Goal: Task Accomplishment & Management: Manage account settings

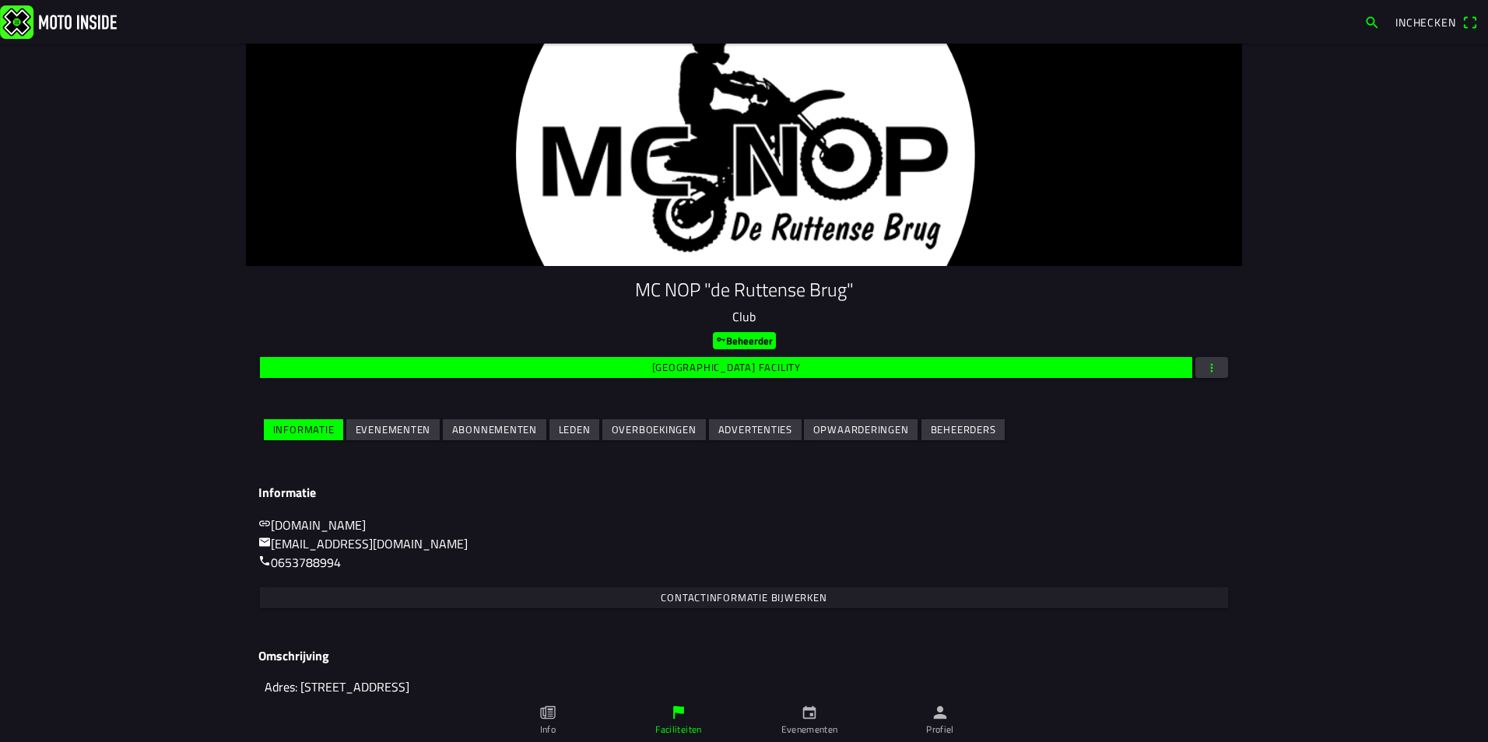
click at [0, 0] on slot "Evenementen" at bounding box center [0, 0] width 0 height 0
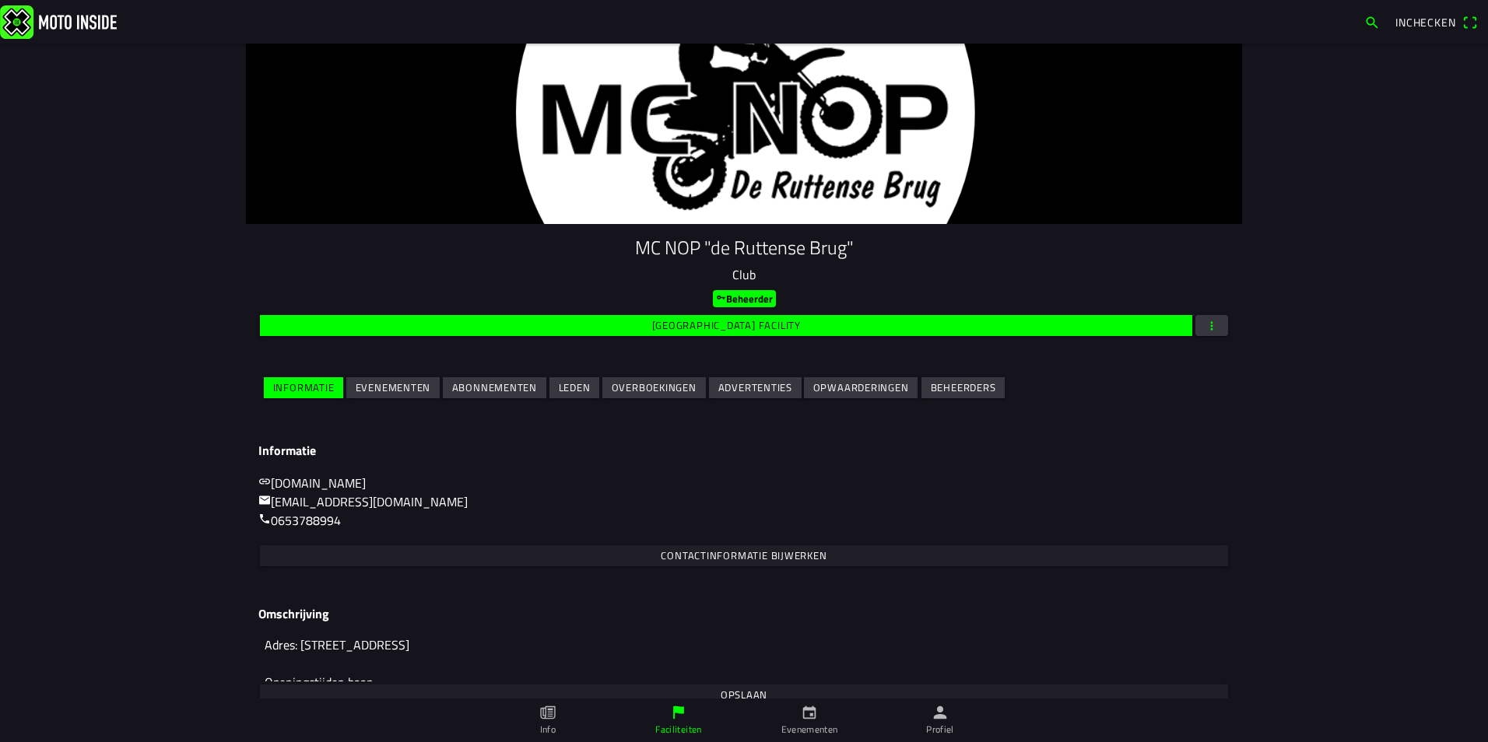
scroll to position [65, 0]
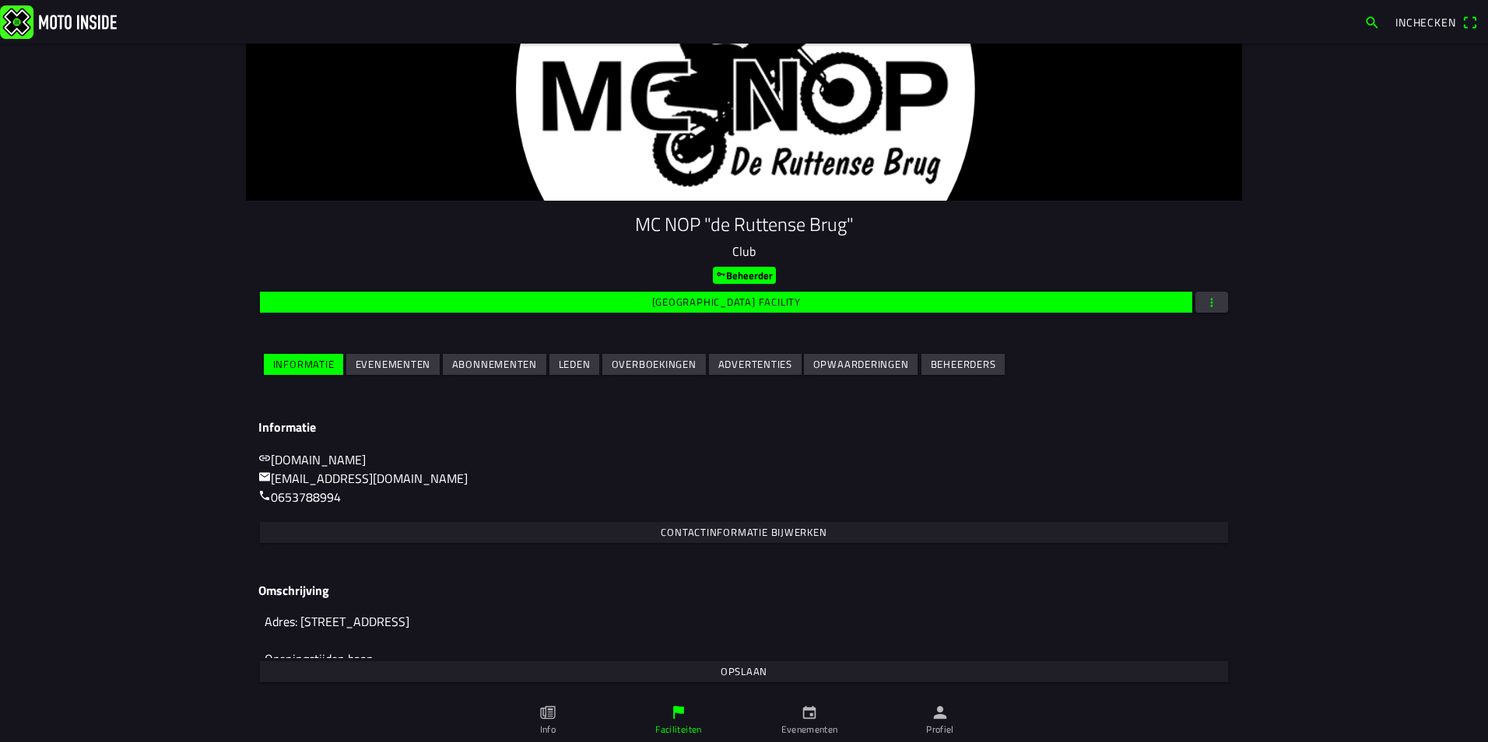
click at [0, 0] on slot "Evenementen" at bounding box center [0, 0] width 0 height 0
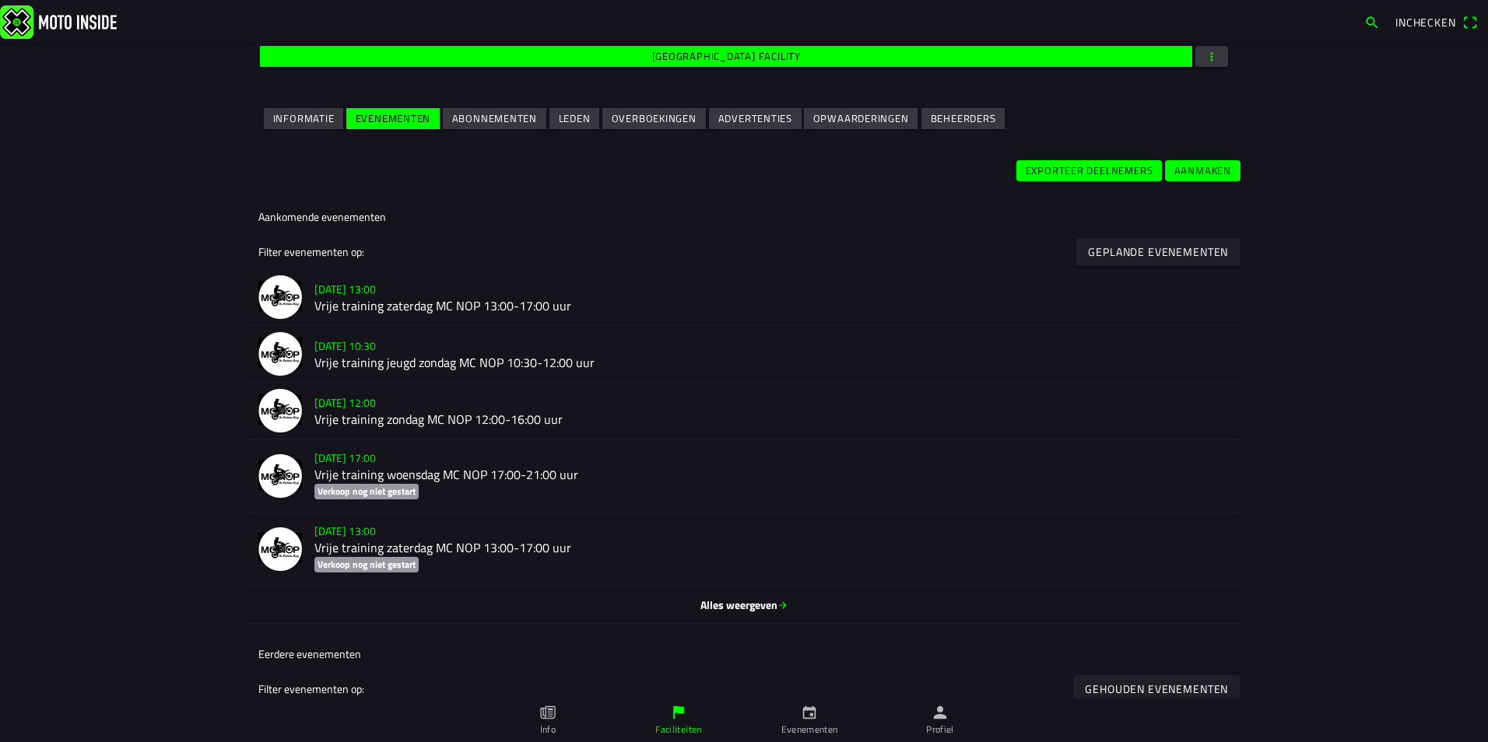
scroll to position [311, 0]
click at [709, 605] on span "Alles weergeven" at bounding box center [743, 605] width 971 height 16
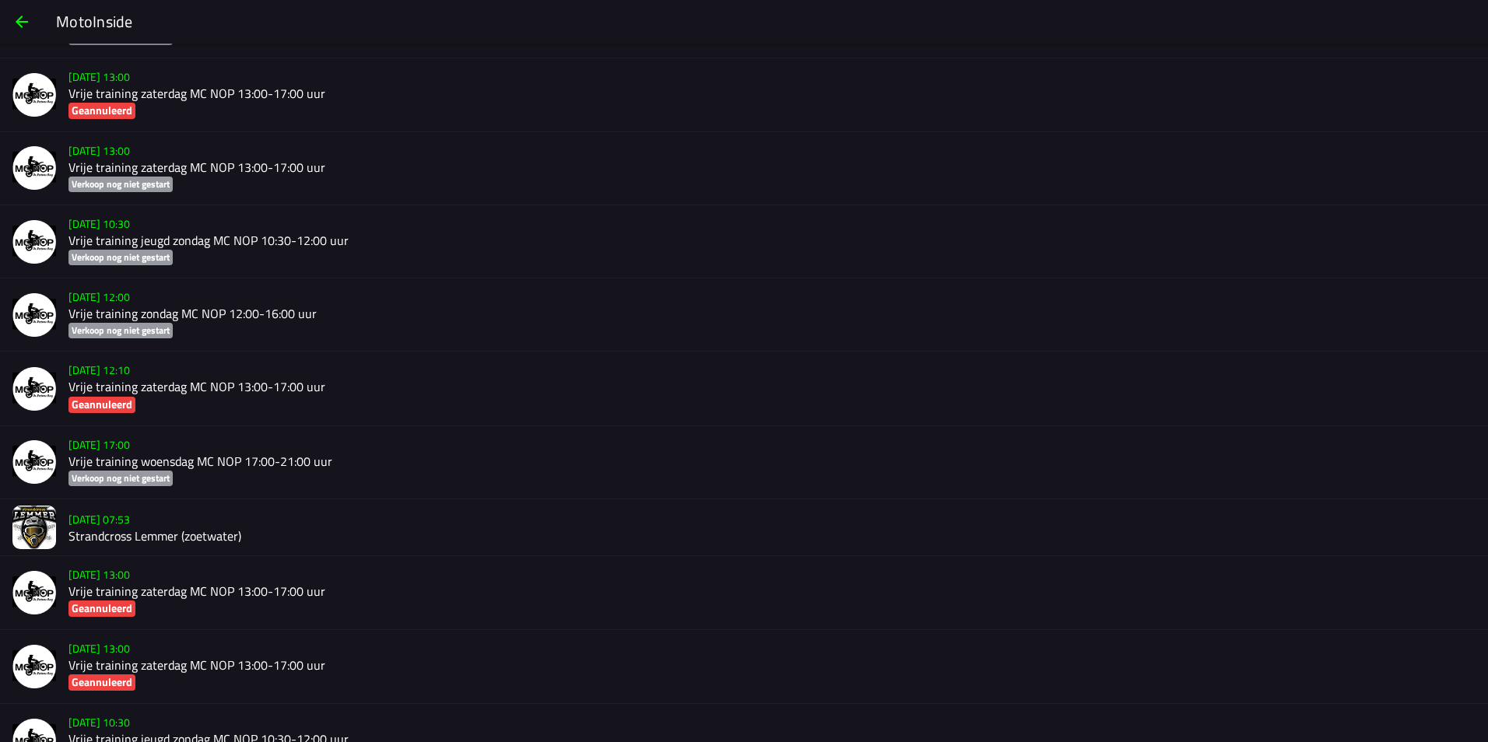
scroll to position [2161, 0]
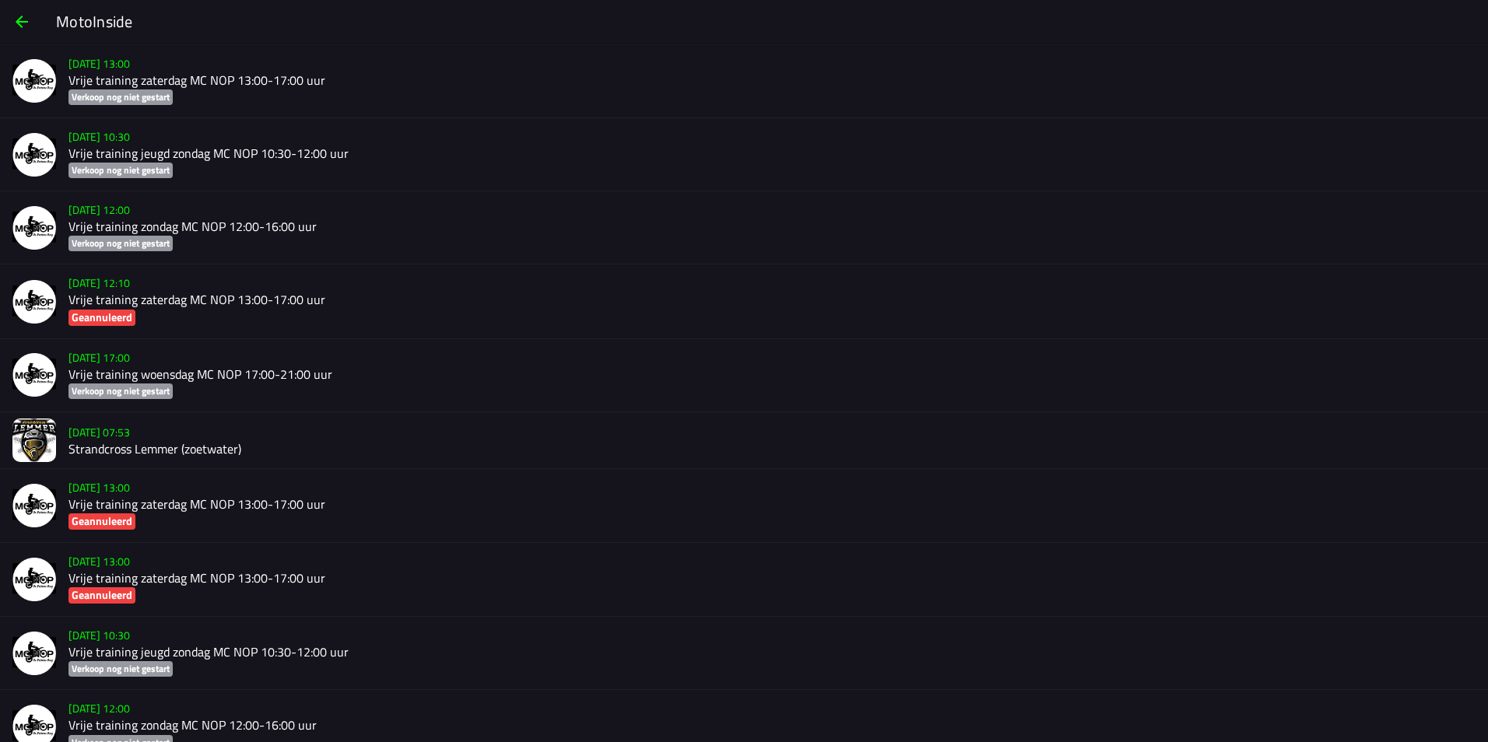
click at [0, 0] on slot "[DATE] 07:53" at bounding box center [0, 0] width 0 height 0
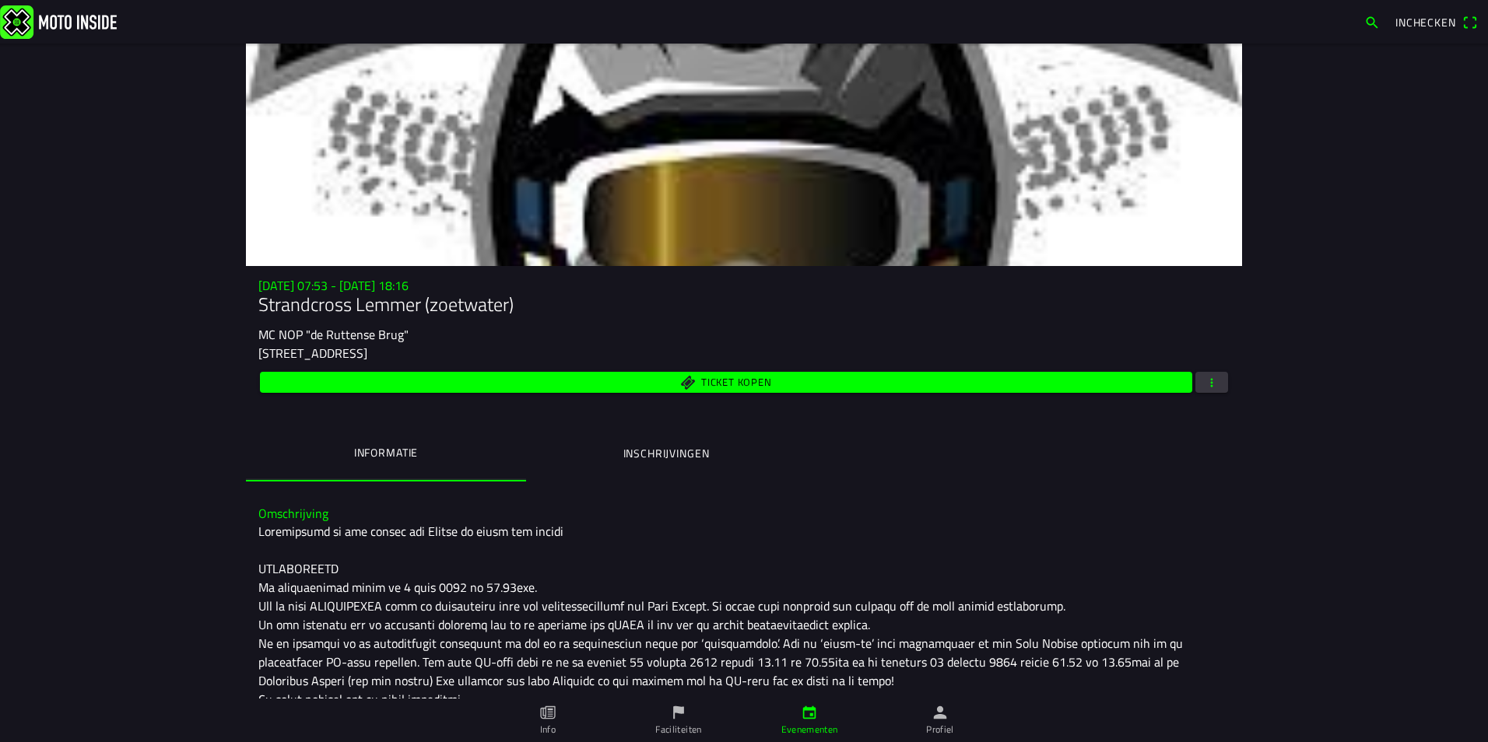
click at [1210, 380] on span "button" at bounding box center [1212, 382] width 14 height 21
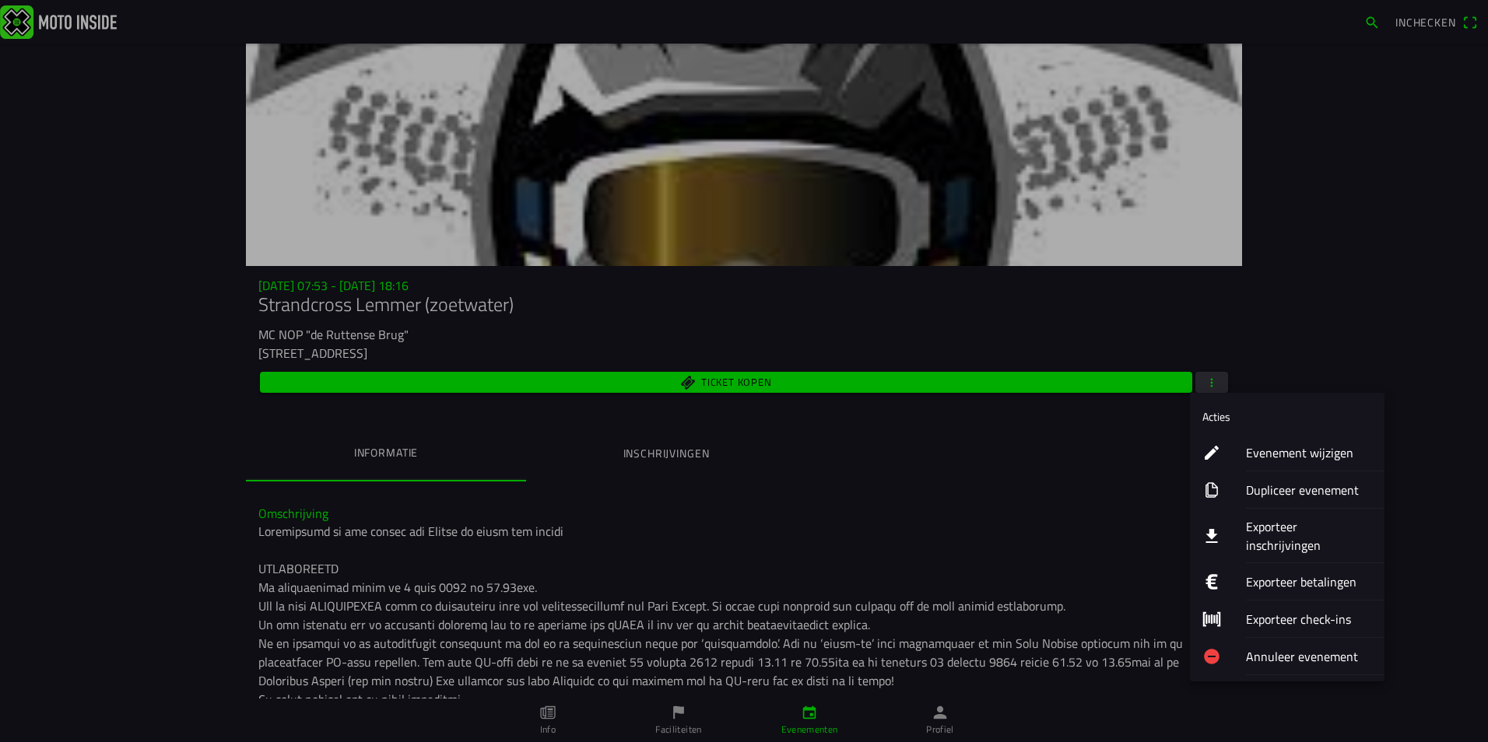
click at [1288, 525] on ion-label "Exporteer inschrijvingen" at bounding box center [1309, 535] width 126 height 37
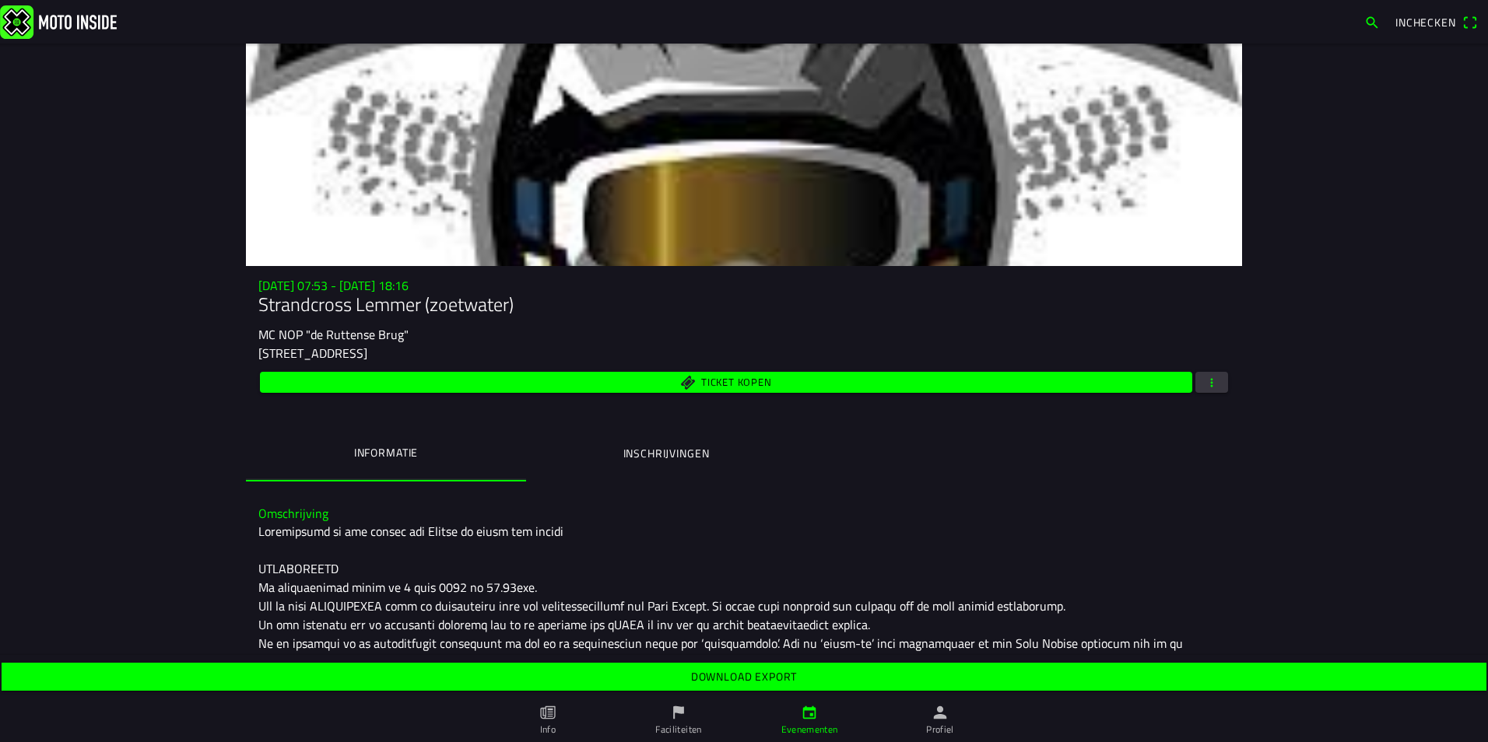
click at [0, 0] on slot "Download export" at bounding box center [0, 0] width 0 height 0
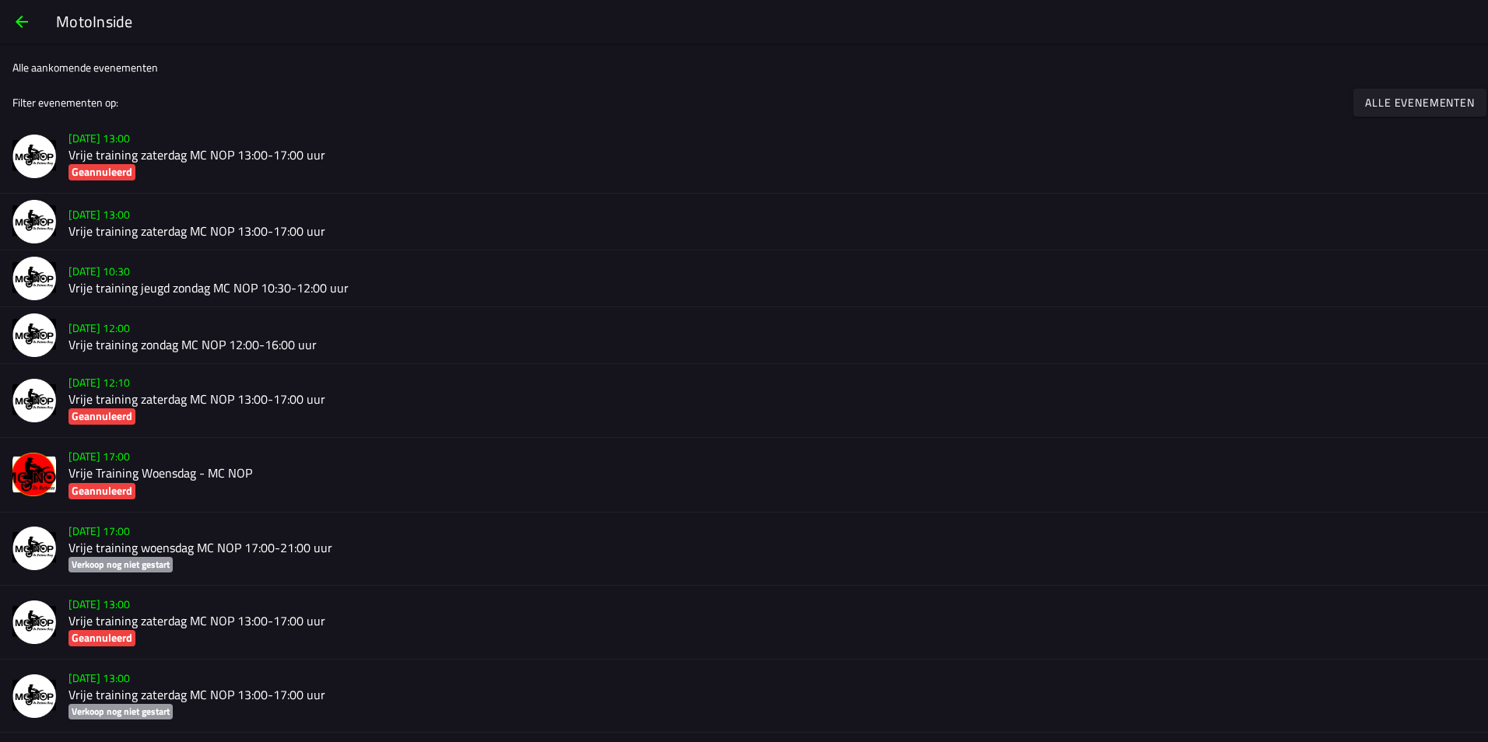
click at [26, 20] on span "button" at bounding box center [21, 21] width 19 height 37
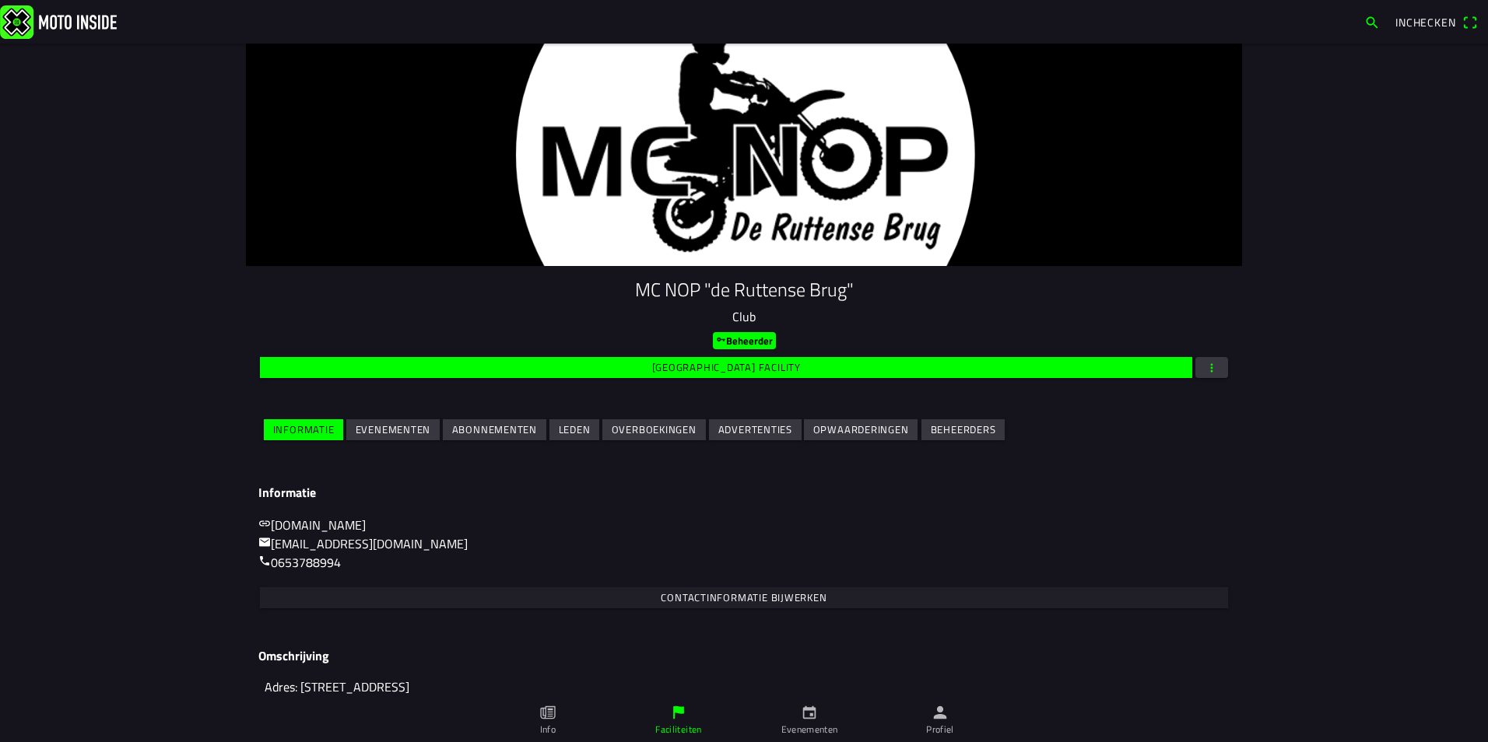
click at [0, 0] on slot "Evenementen" at bounding box center [0, 0] width 0 height 0
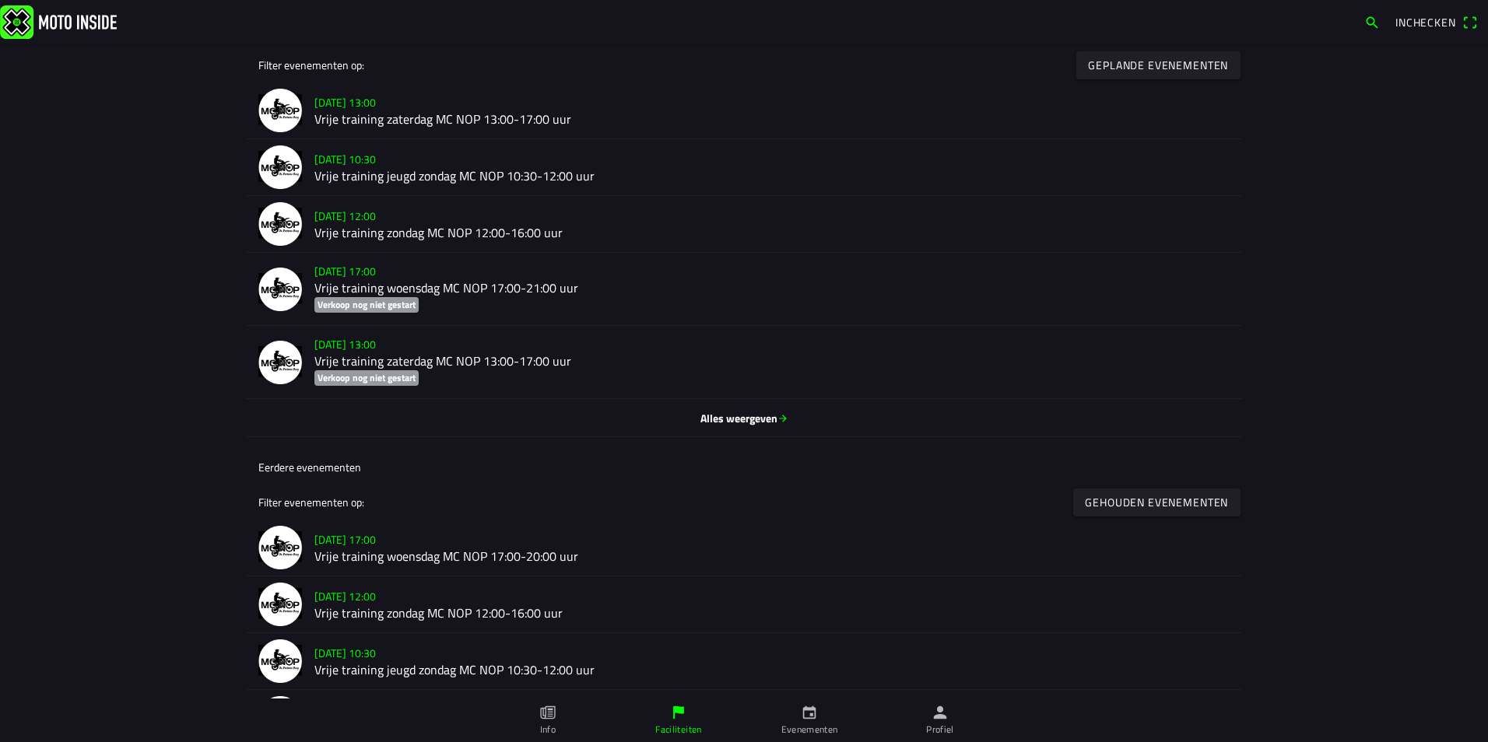
scroll to position [647, 0]
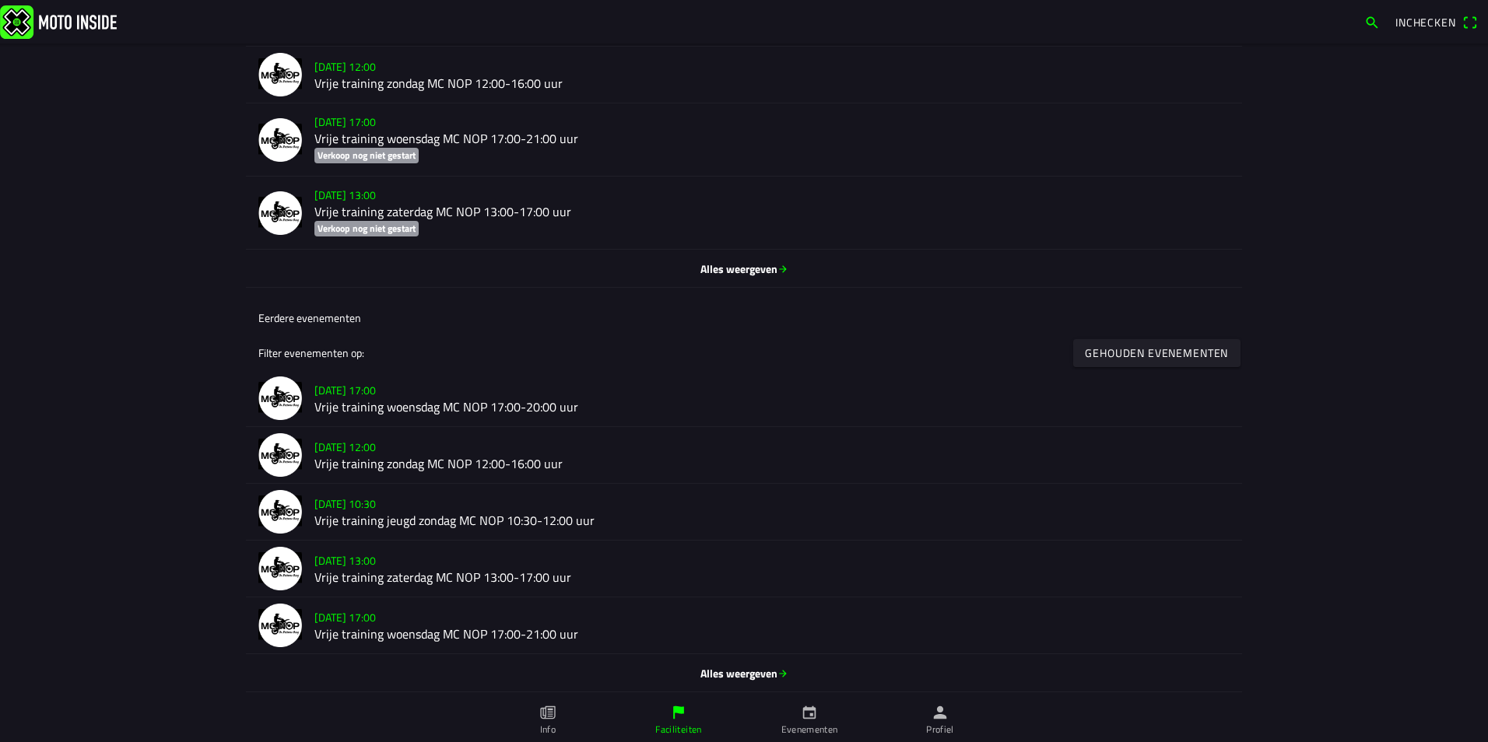
click at [724, 671] on span "Alles weergeven" at bounding box center [743, 673] width 971 height 16
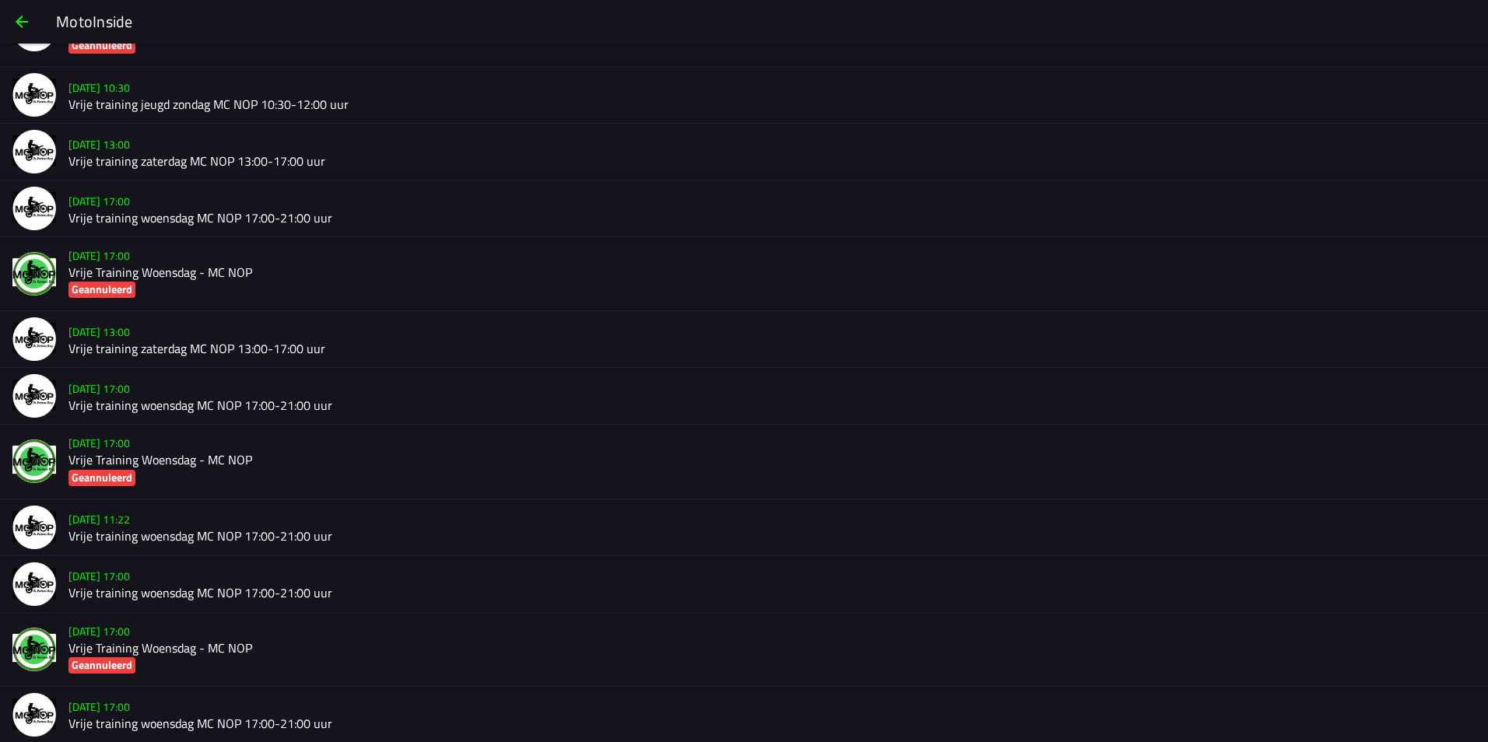
scroll to position [7909, 0]
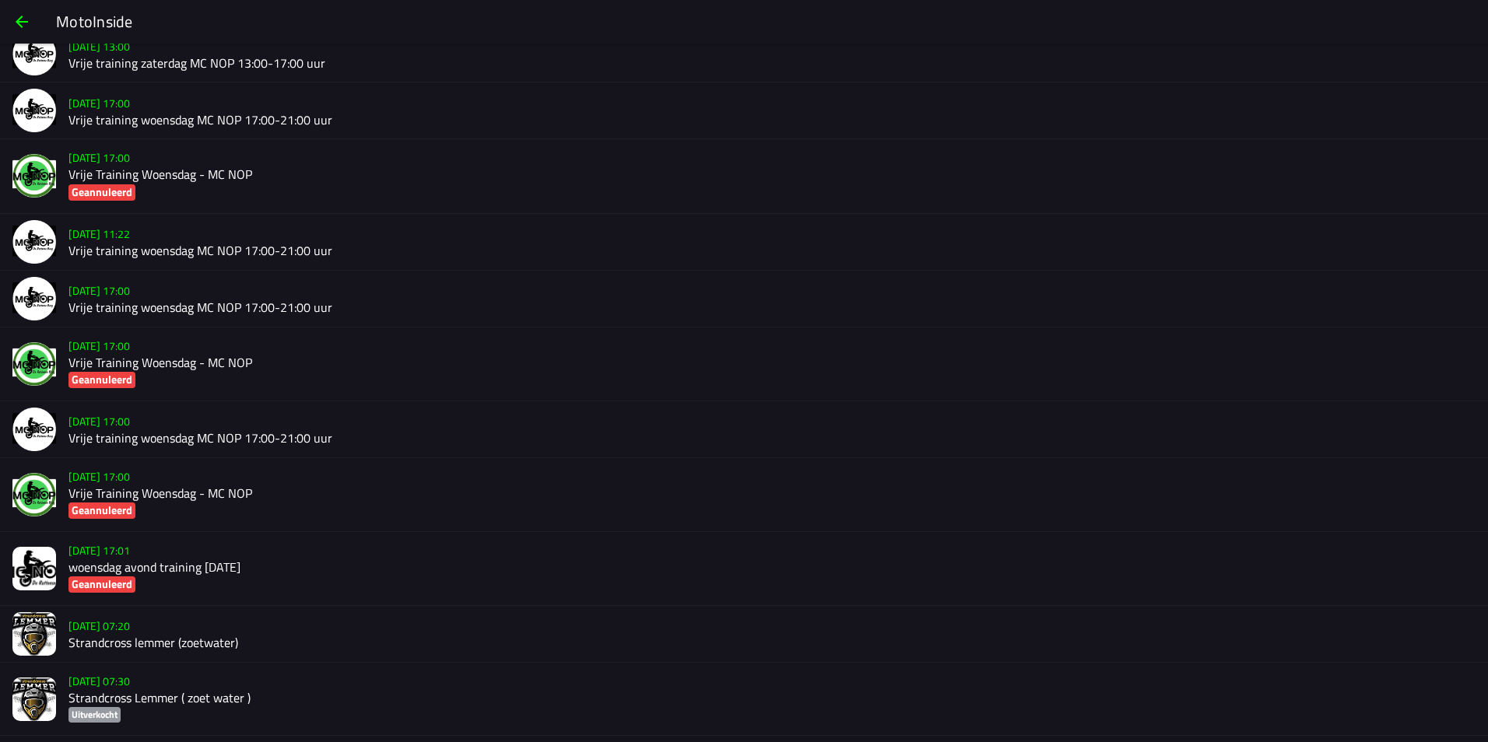
click at [0, 0] on slot "za 19 okt. - 07:20" at bounding box center [0, 0] width 0 height 0
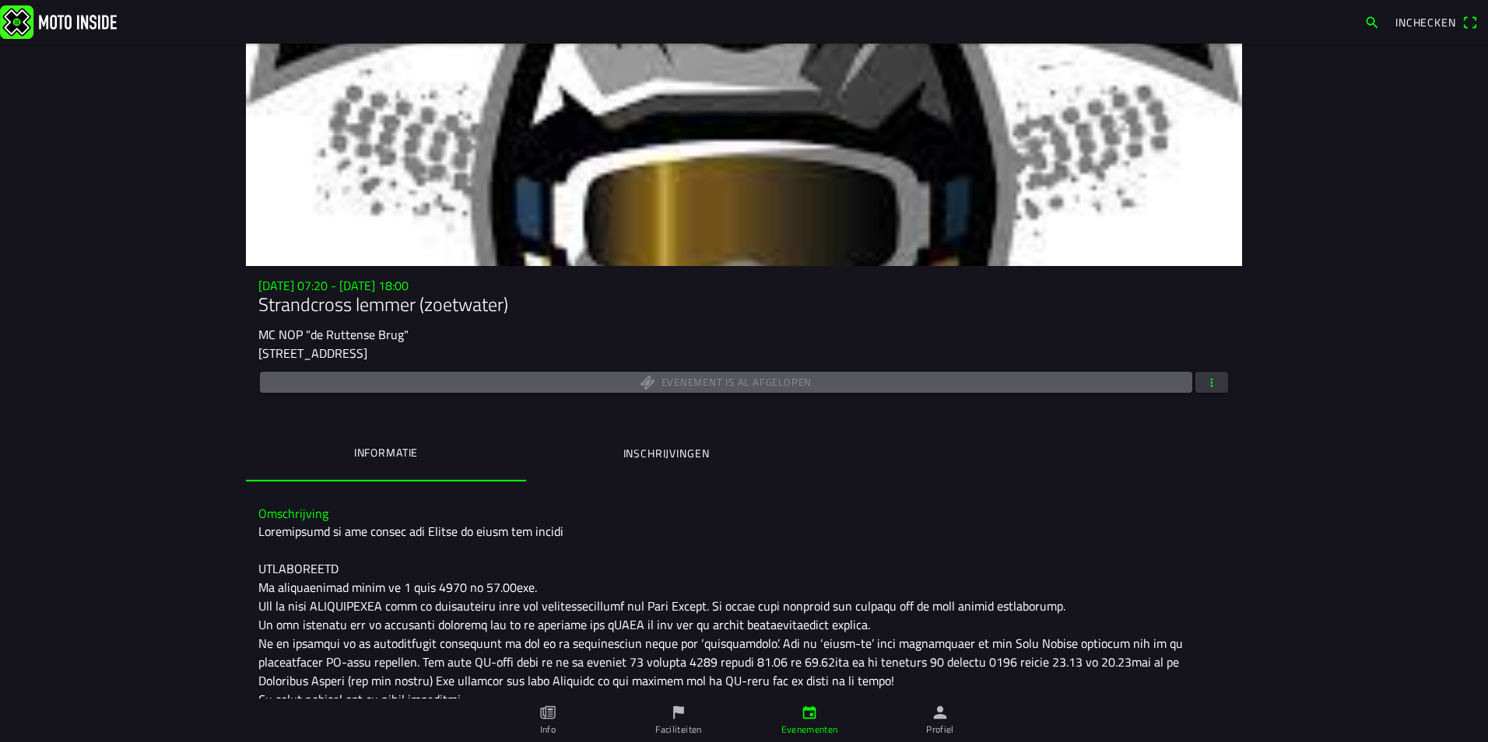
click at [1205, 385] on span "button" at bounding box center [1212, 382] width 14 height 21
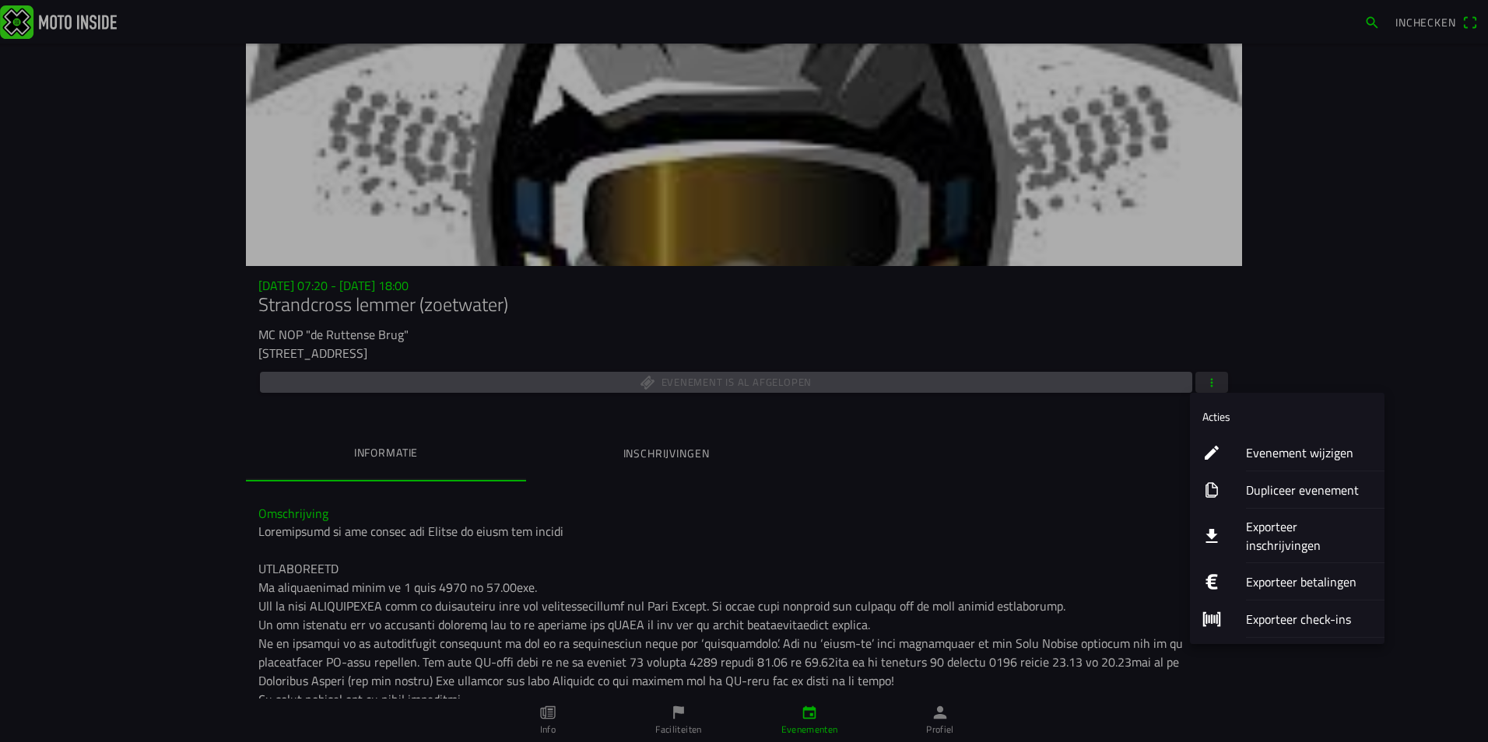
click at [1284, 528] on ion-label "Exporteer inschrijvingen" at bounding box center [1309, 535] width 126 height 37
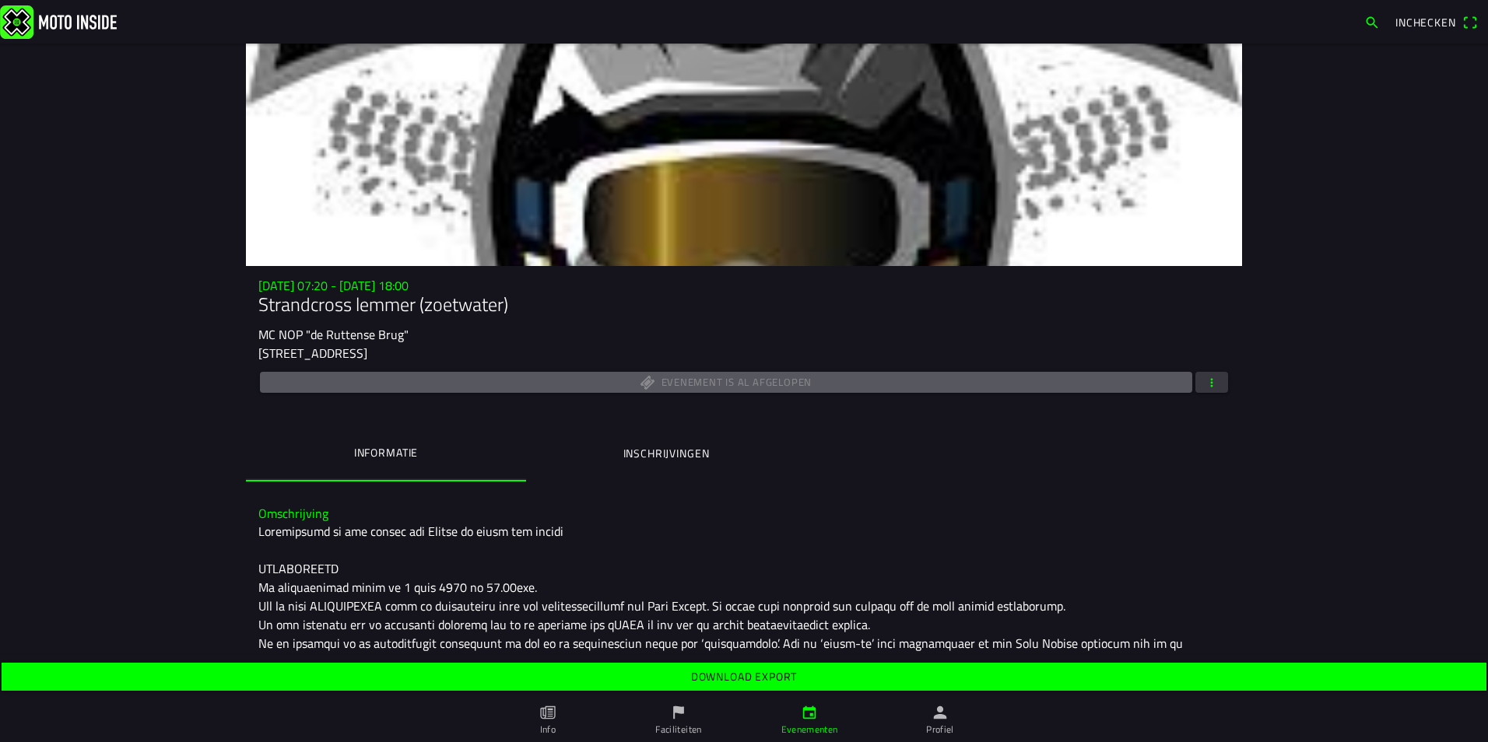
click at [0, 0] on slot "Download export" at bounding box center [0, 0] width 0 height 0
click at [32, 23] on img at bounding box center [58, 21] width 117 height 33
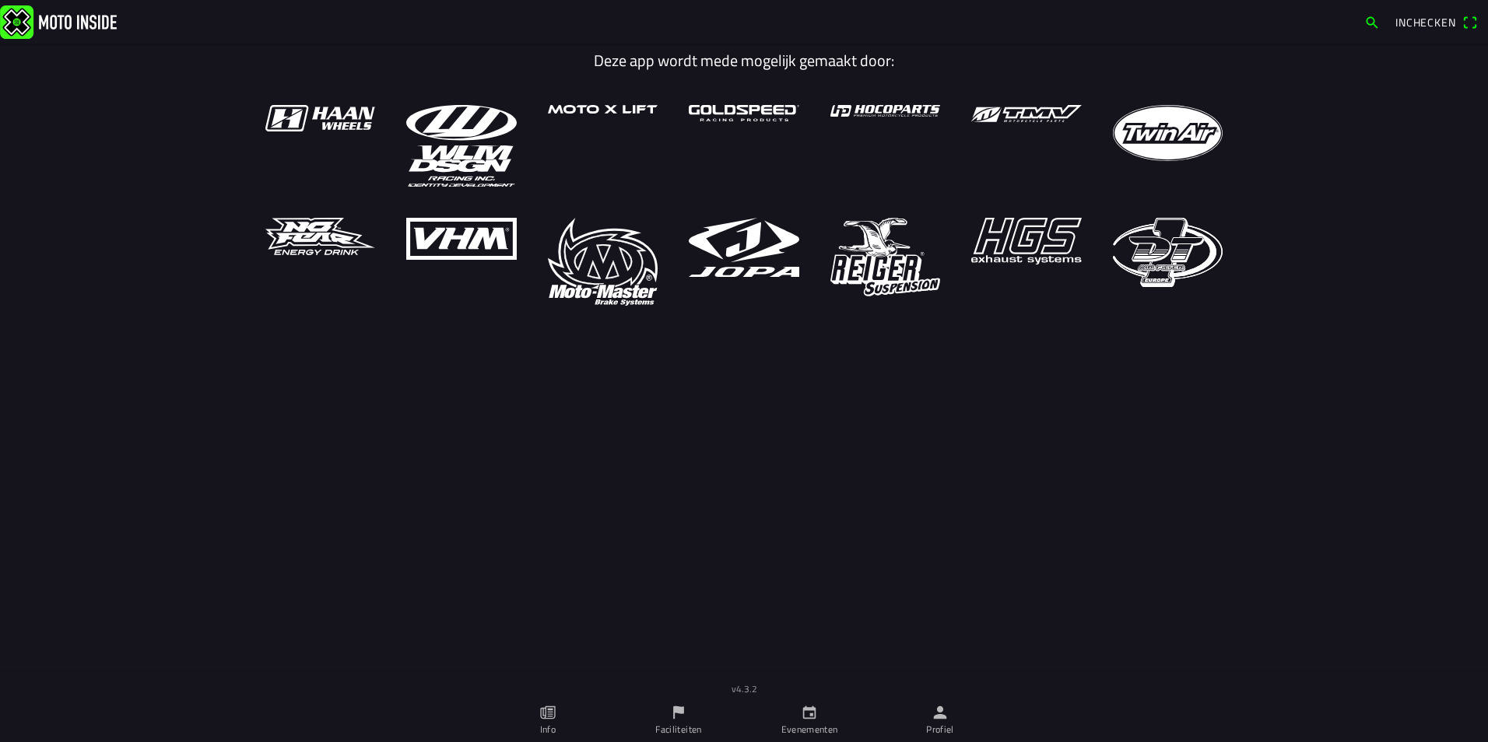
click at [943, 725] on ion-label "Profiel" at bounding box center [940, 730] width 28 height 14
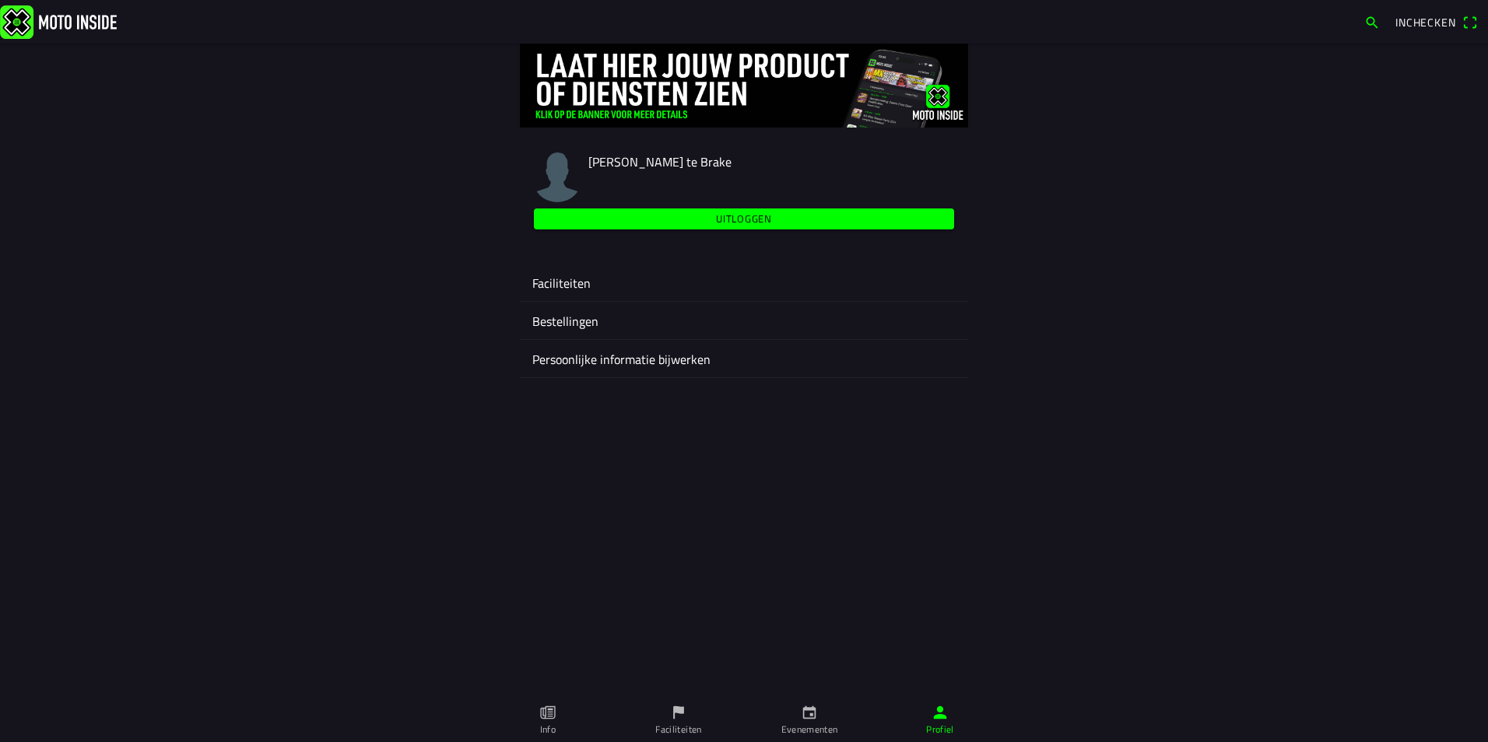
click at [559, 286] on ion-label "Faciliteiten" at bounding box center [743, 283] width 423 height 19
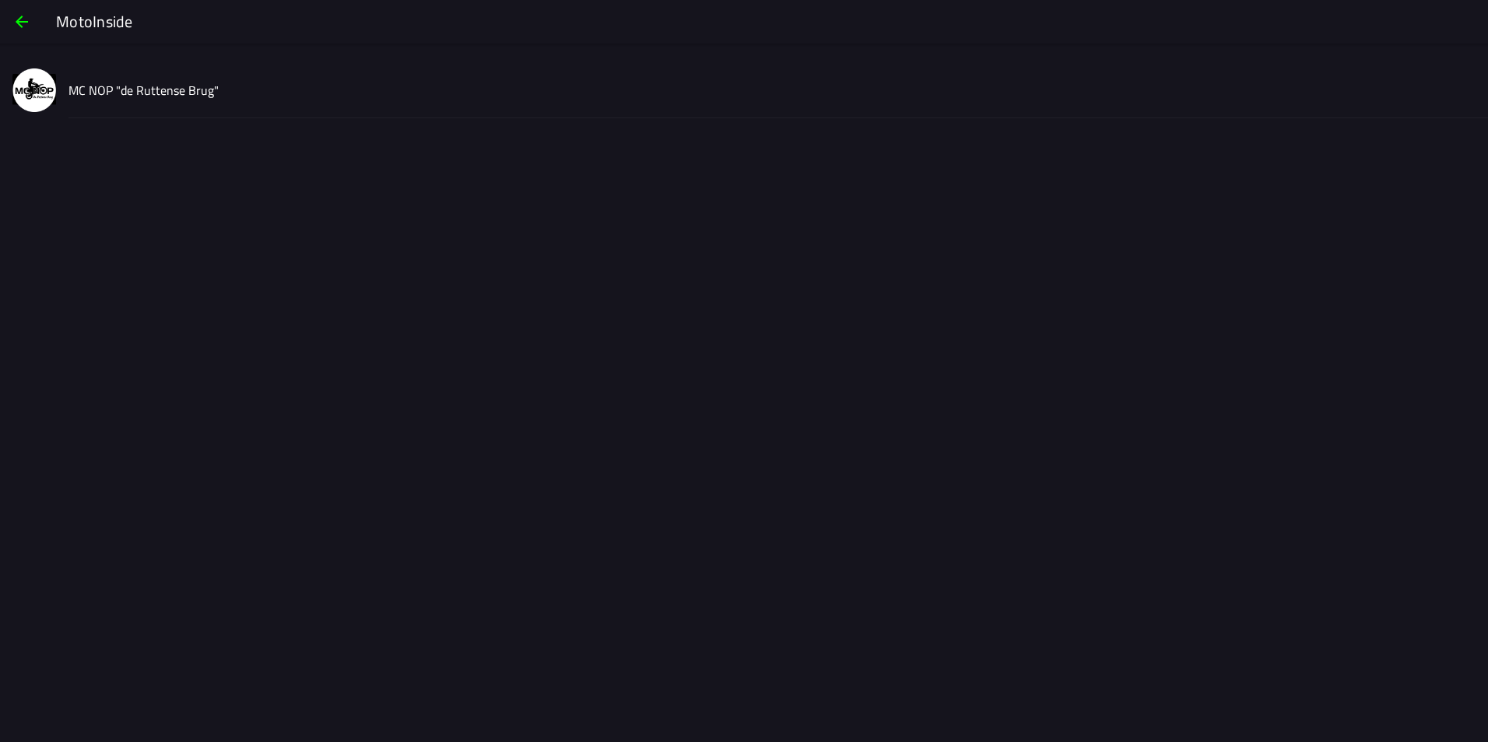
click at [150, 78] on div "MC NOP "de Ruttense Brug"" at bounding box center [771, 89] width 1407 height 55
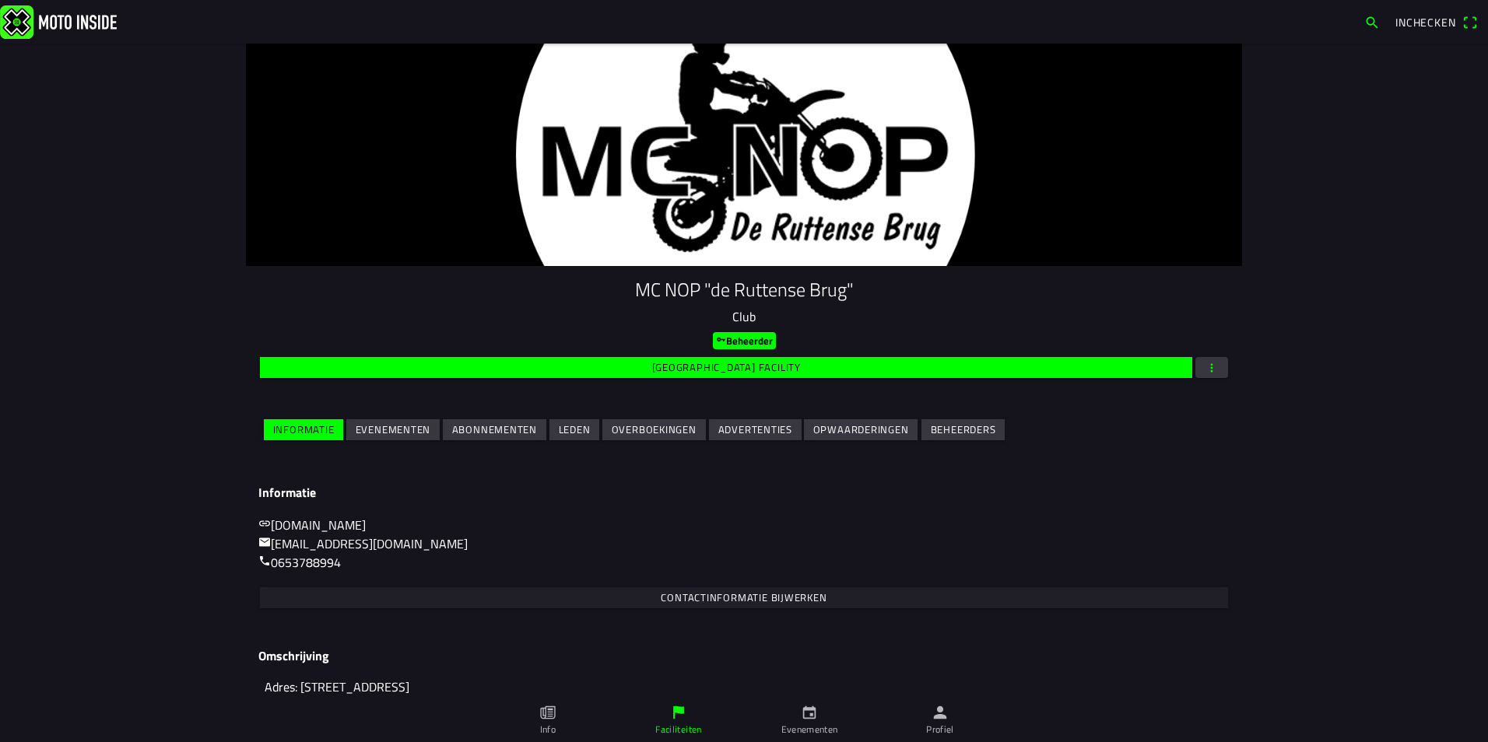
click at [0, 0] on slot "Leden" at bounding box center [0, 0] width 0 height 0
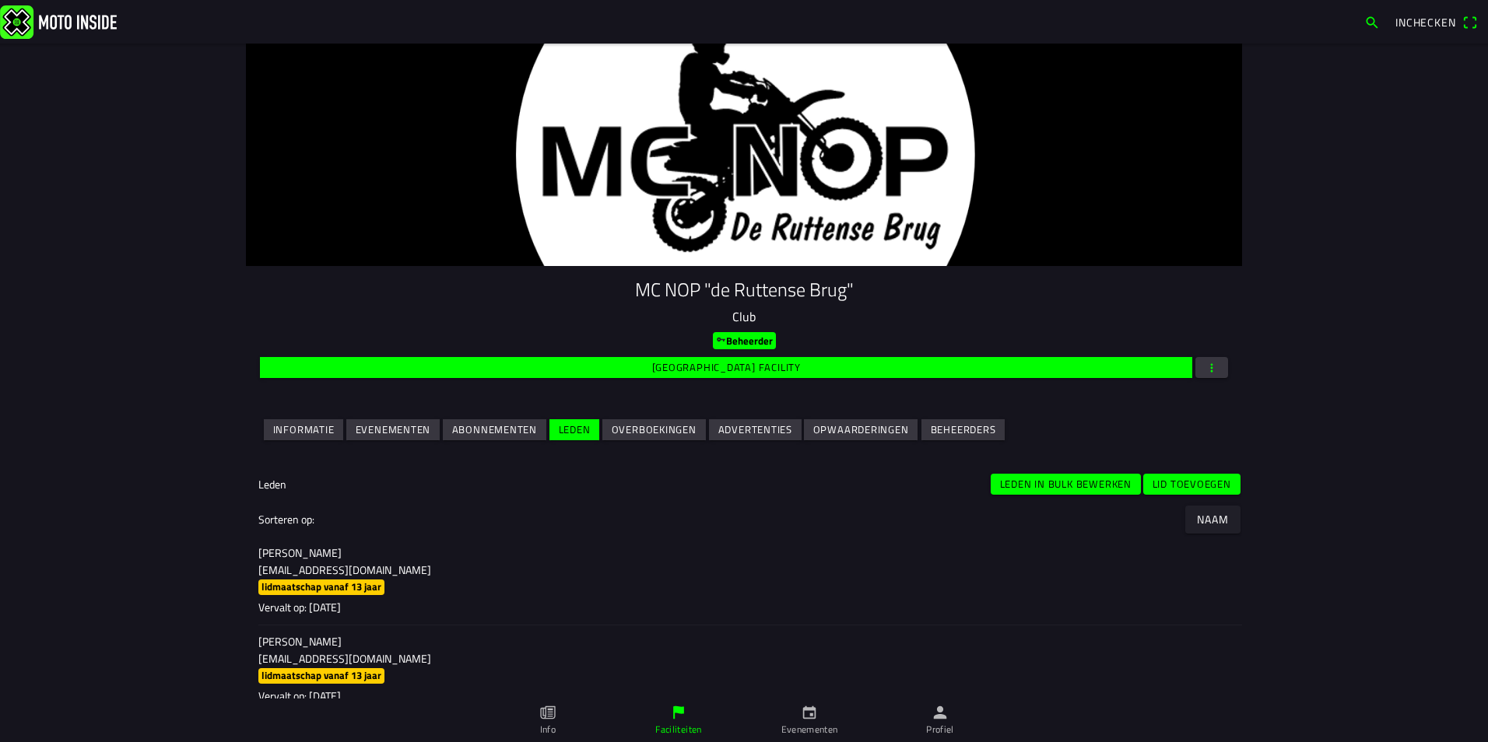
click at [0, 0] on slot "Lid toevoegen" at bounding box center [0, 0] width 0 height 0
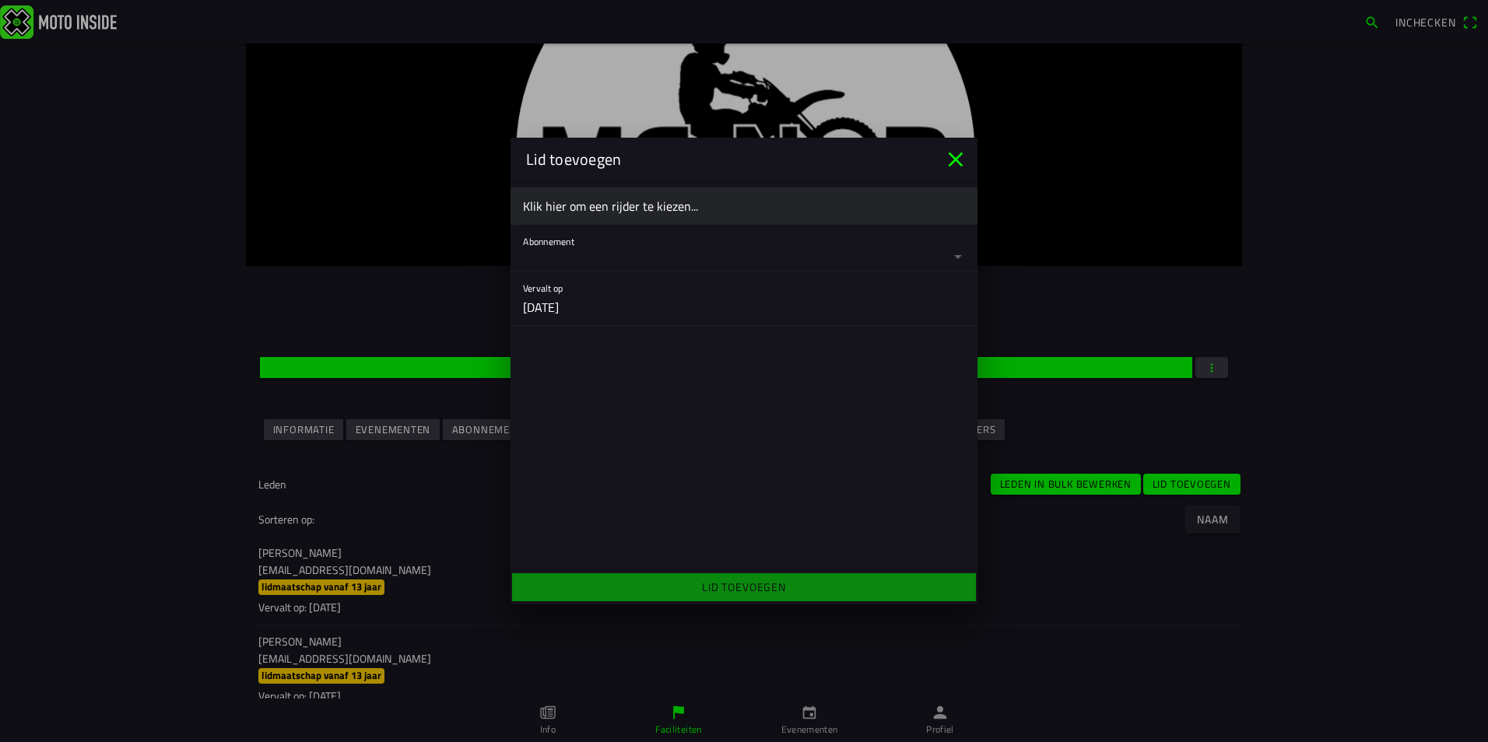
click at [562, 207] on ion-label "Klik hier om een rijder te kiezen..." at bounding box center [744, 206] width 442 height 19
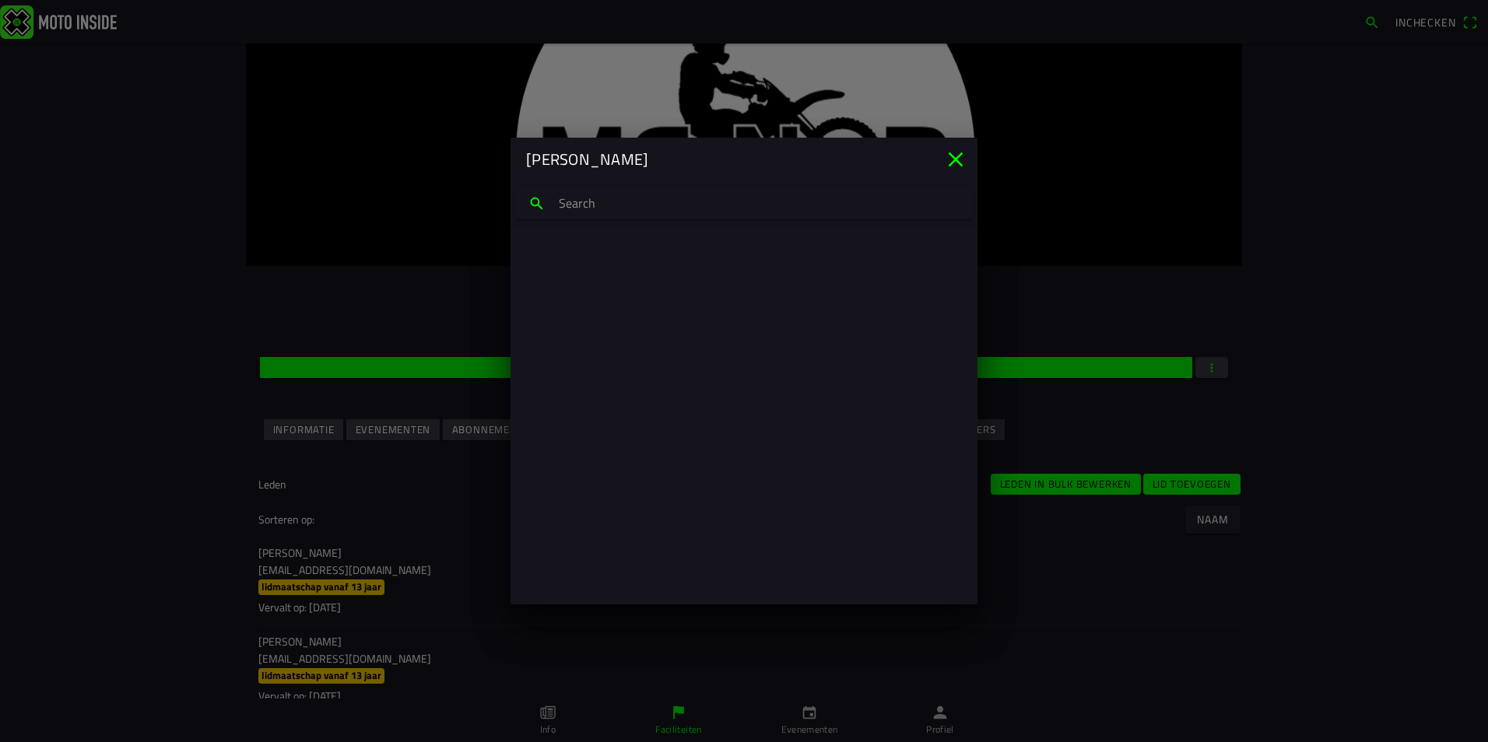
click at [562, 207] on input "search text" at bounding box center [744, 203] width 456 height 33
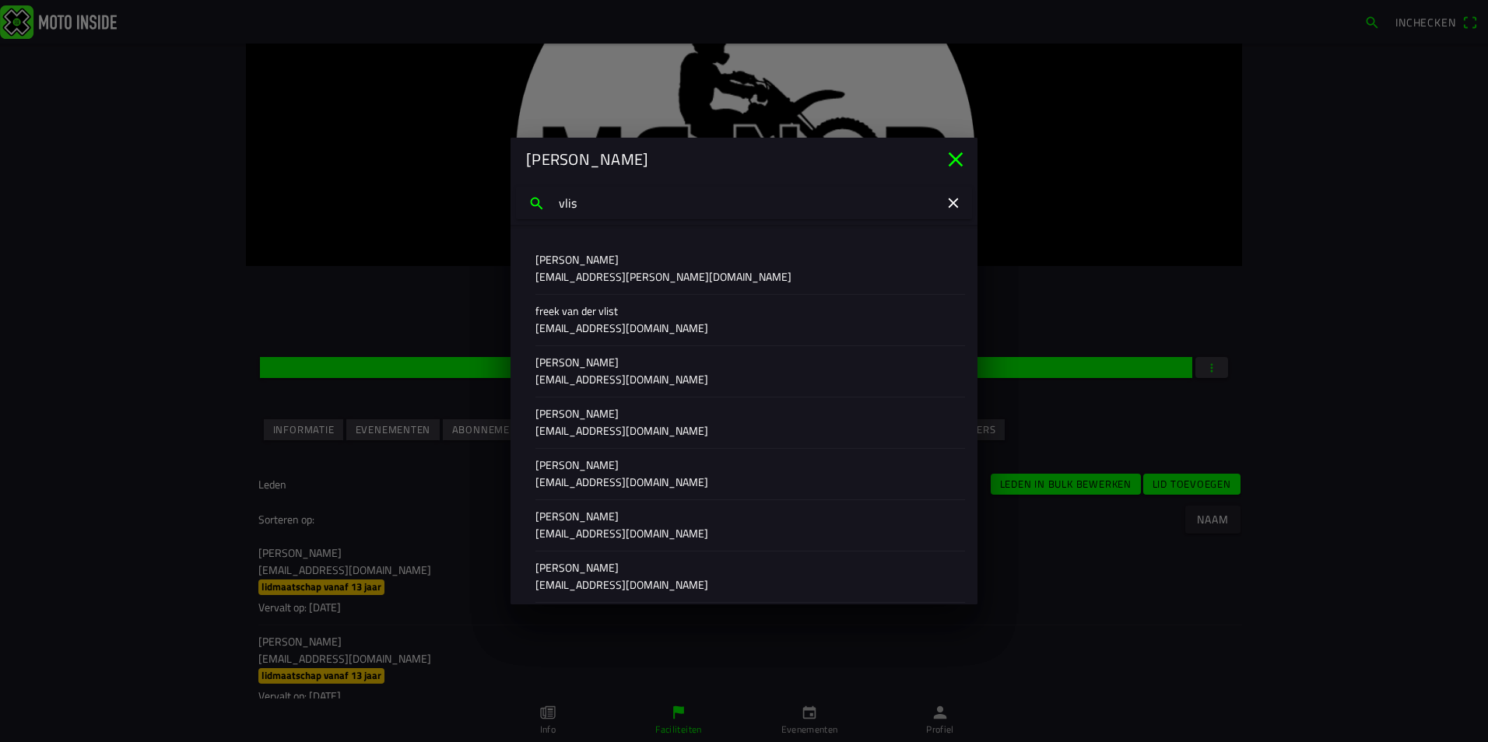
type input "vlis"
click at [598, 531] on p "shanavandervlist@live.nl" at bounding box center [743, 534] width 417 height 16
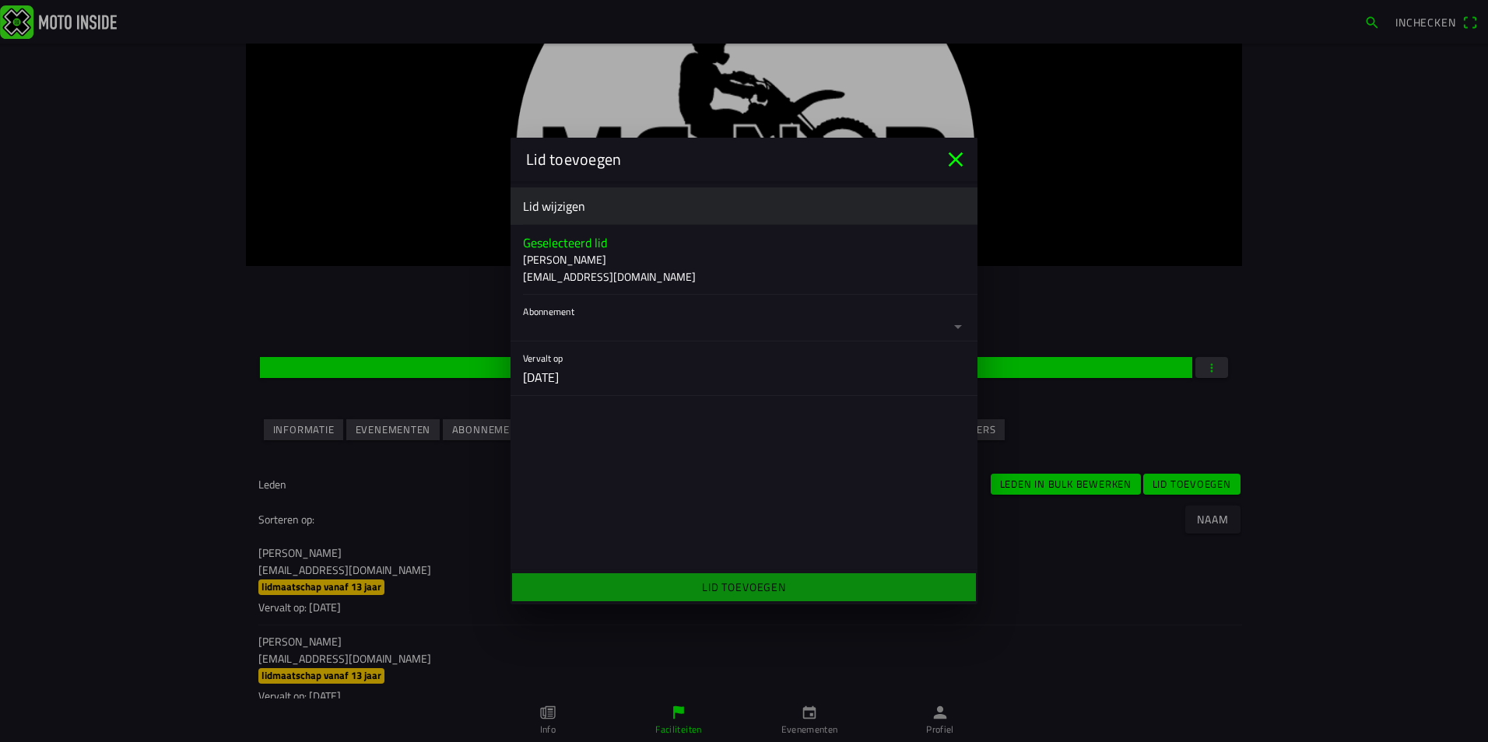
click at [586, 325] on button "button" at bounding box center [750, 318] width 454 height 46
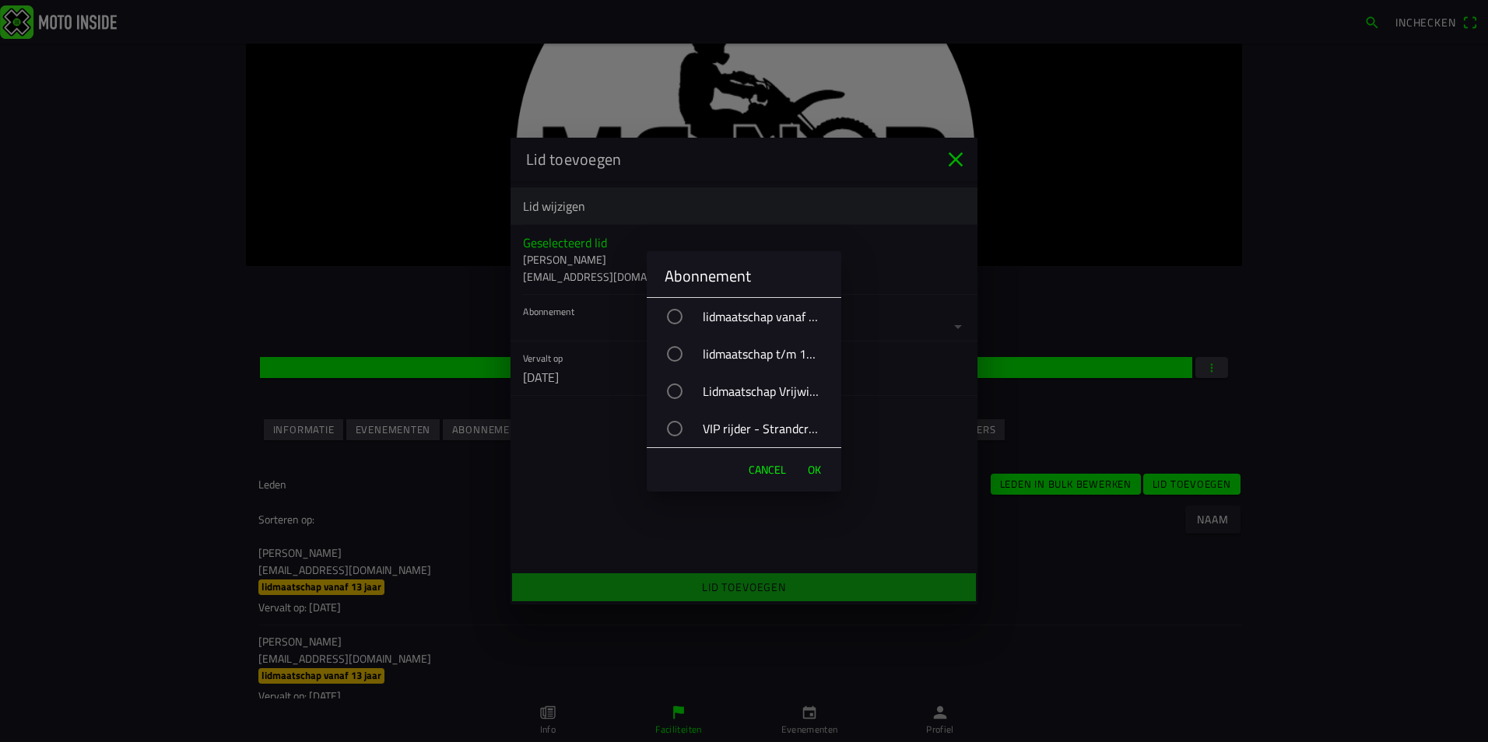
click at [669, 430] on div "button" at bounding box center [675, 429] width 16 height 16
click at [808, 467] on span "OK" at bounding box center [814, 470] width 13 height 16
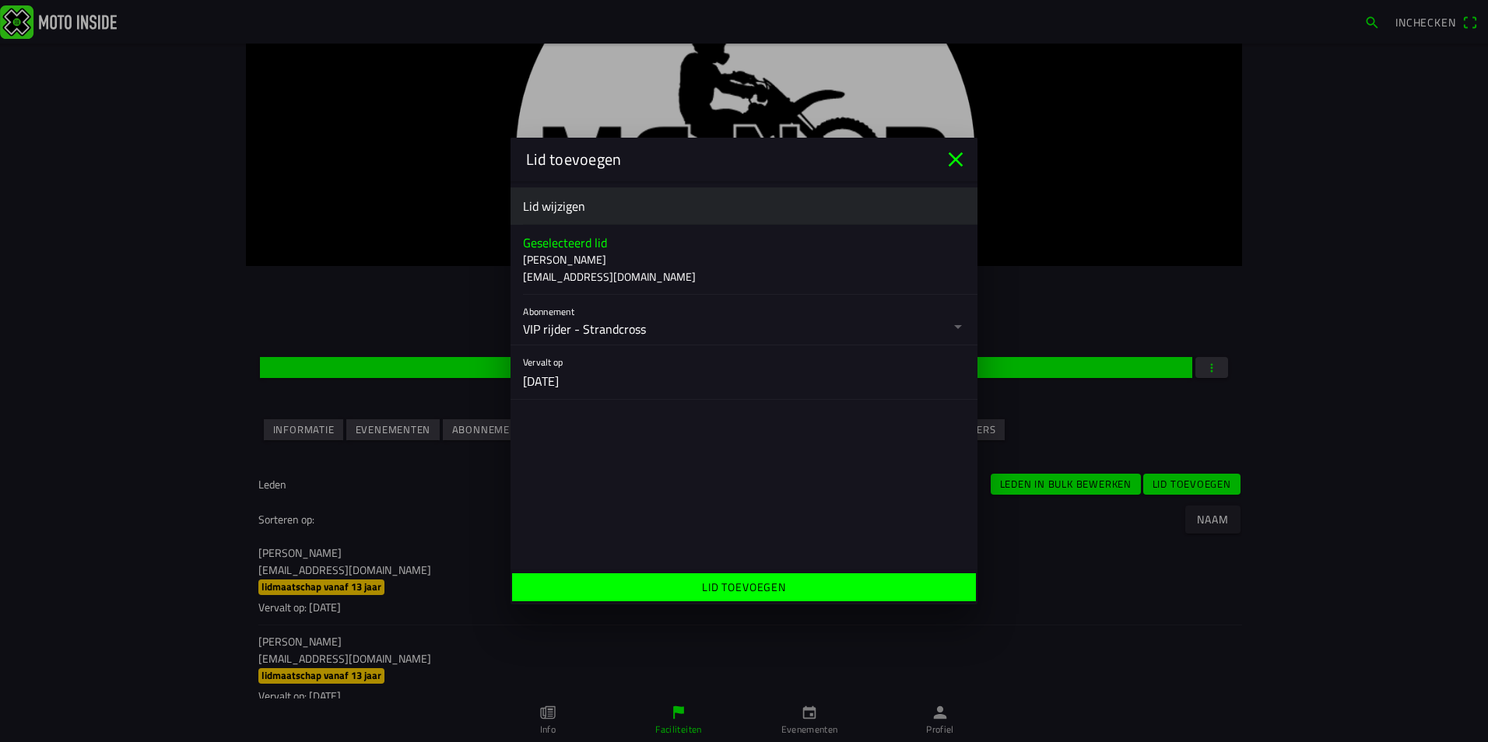
click at [747, 590] on ion-label "Lid toevoegen" at bounding box center [744, 587] width 84 height 16
